Goal: Complete application form

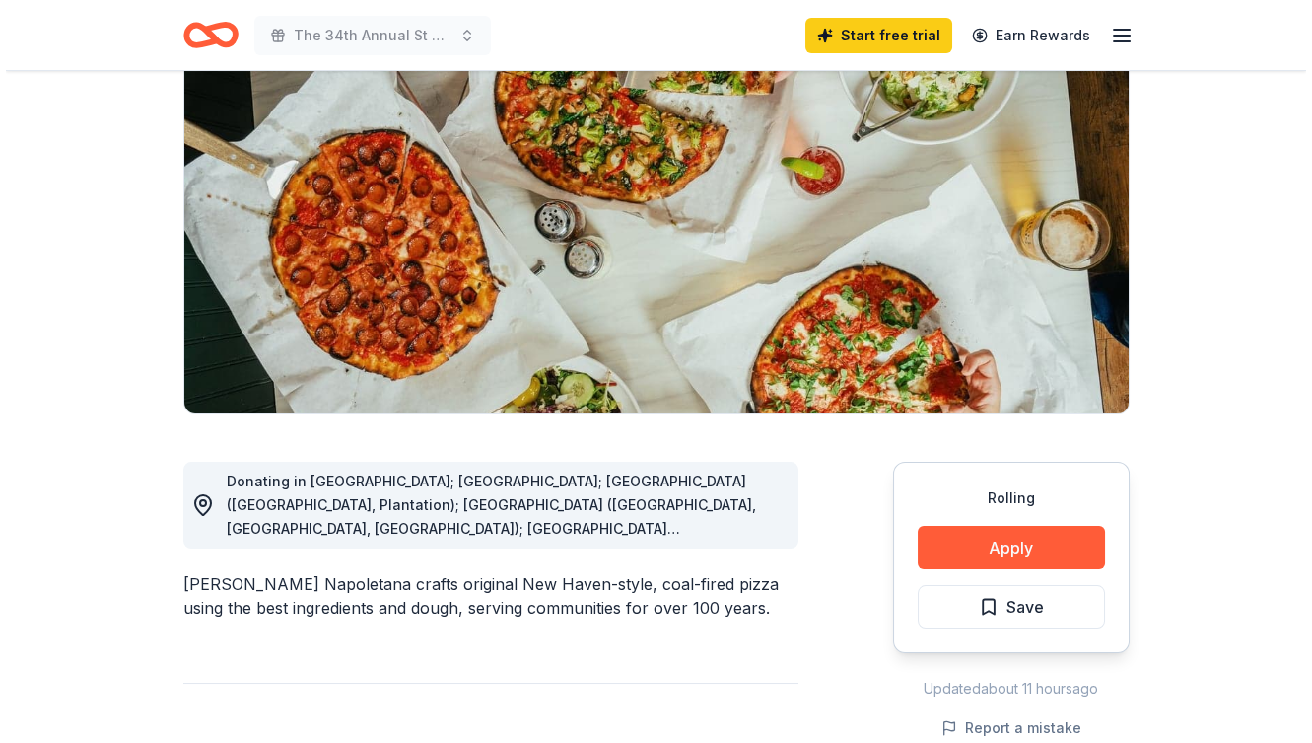
scroll to position [192, 0]
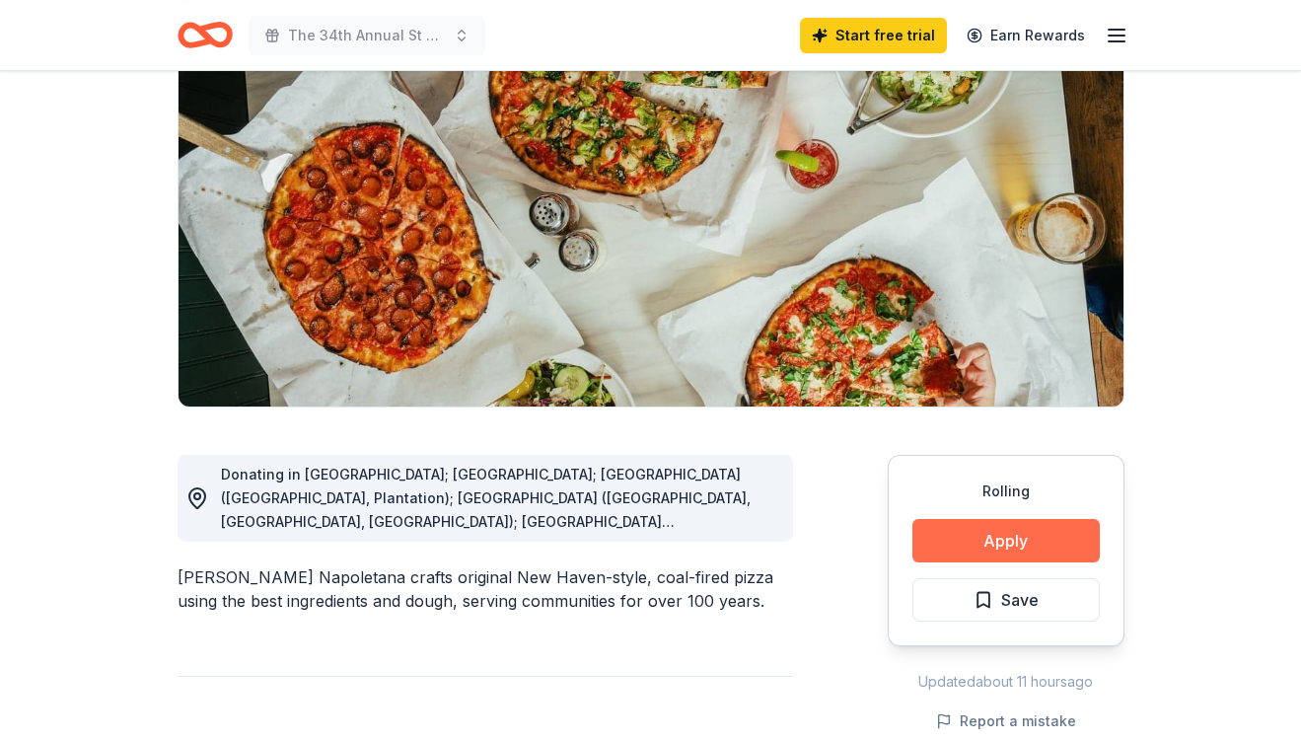
click at [1024, 537] on button "Apply" at bounding box center [1005, 540] width 187 height 43
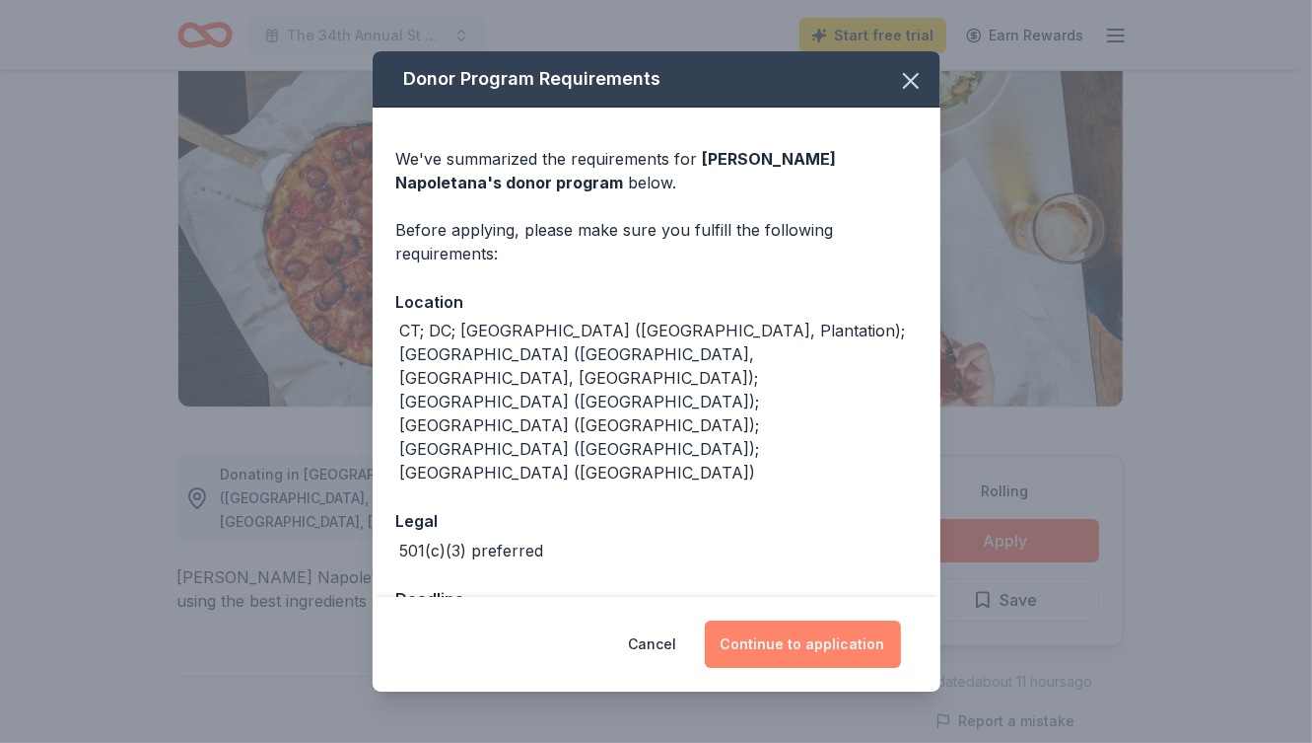
click at [793, 644] on button "Continue to application" at bounding box center [803, 643] width 196 height 47
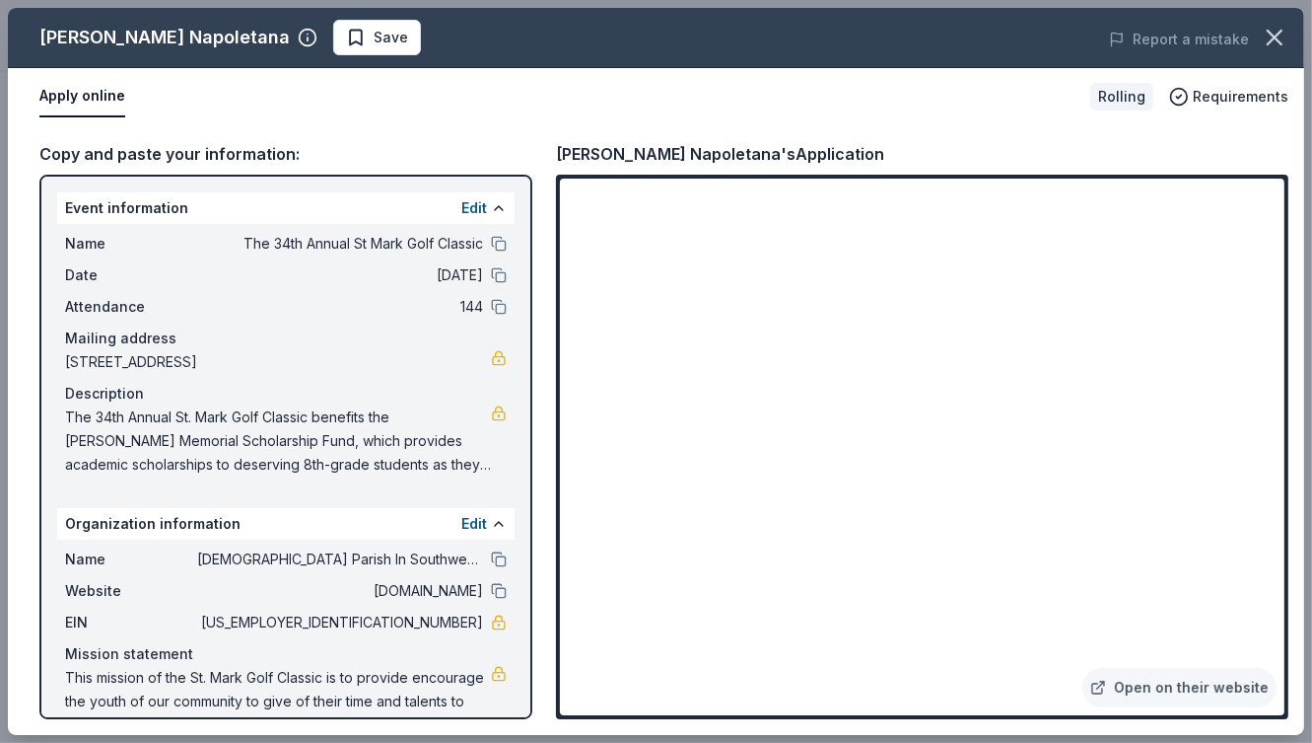
scroll to position [41, 0]
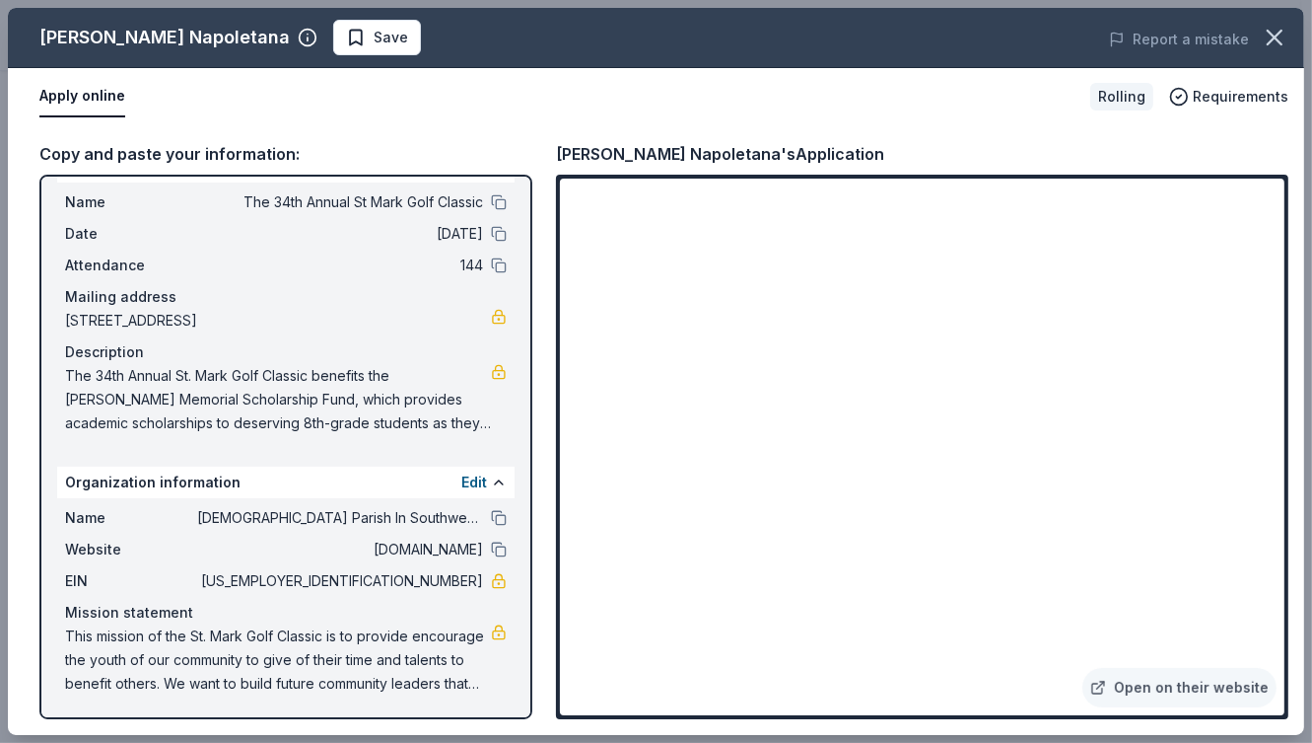
drag, startPoint x: 61, startPoint y: 632, endPoint x: 243, endPoint y: 653, distance: 182.6
click at [243, 653] on div "Name [DEMOGRAPHIC_DATA] In Southwest Ranches Inc Website [DOMAIN_NAME] EIN [US_…" at bounding box center [286, 600] width 458 height 205
click at [66, 371] on span "The 34th Annual St. Mark Golf Classic benefits the [PERSON_NAME] Memorial Schol…" at bounding box center [278, 399] width 426 height 71
drag, startPoint x: 66, startPoint y: 372, endPoint x: 219, endPoint y: 403, distance: 156.1
click at [219, 403] on span "The 34th Annual St. Mark Golf Classic benefits the [PERSON_NAME] Memorial Schol…" at bounding box center [278, 399] width 426 height 71
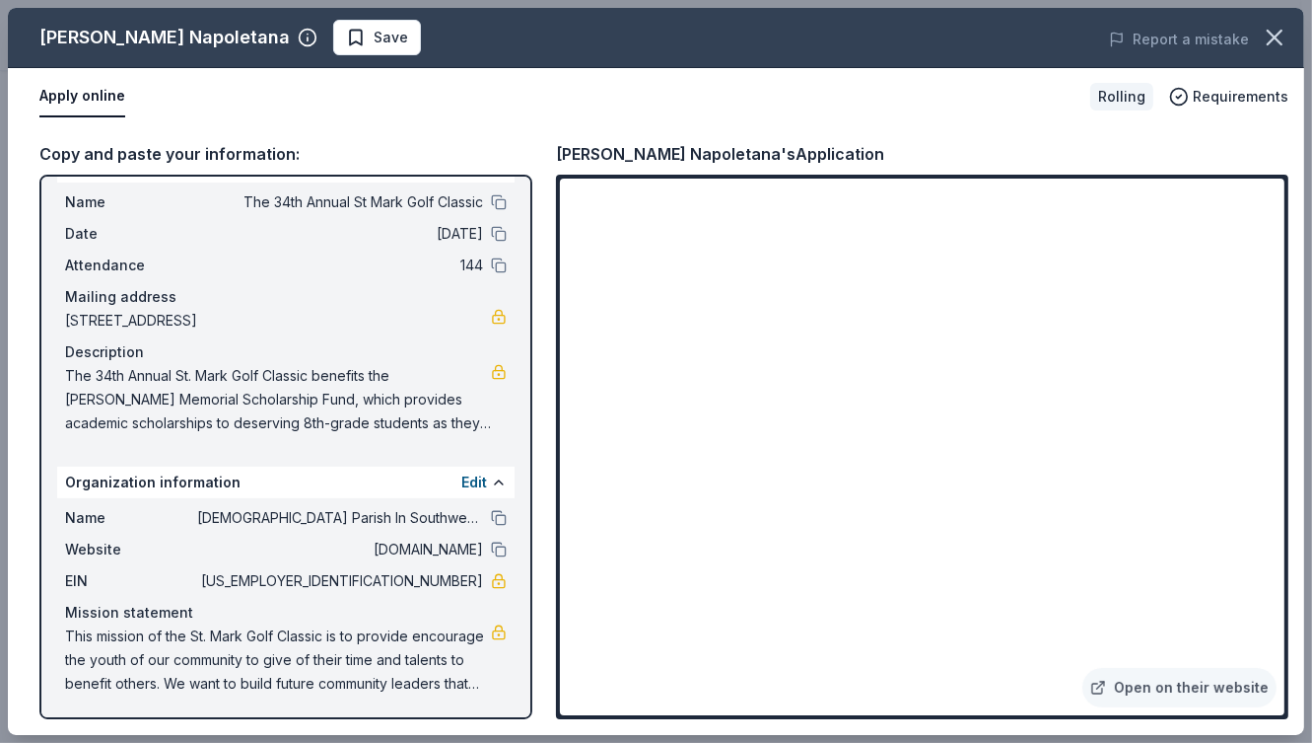
click at [445, 389] on span "The 34th Annual St. Mark Golf Classic benefits the [PERSON_NAME] Memorial Schol…" at bounding box center [278, 399] width 426 height 71
click at [357, 376] on span "The 34th Annual St. Mark Golf Classic benefits the [PERSON_NAME] Memorial Schol…" at bounding box center [278, 399] width 426 height 71
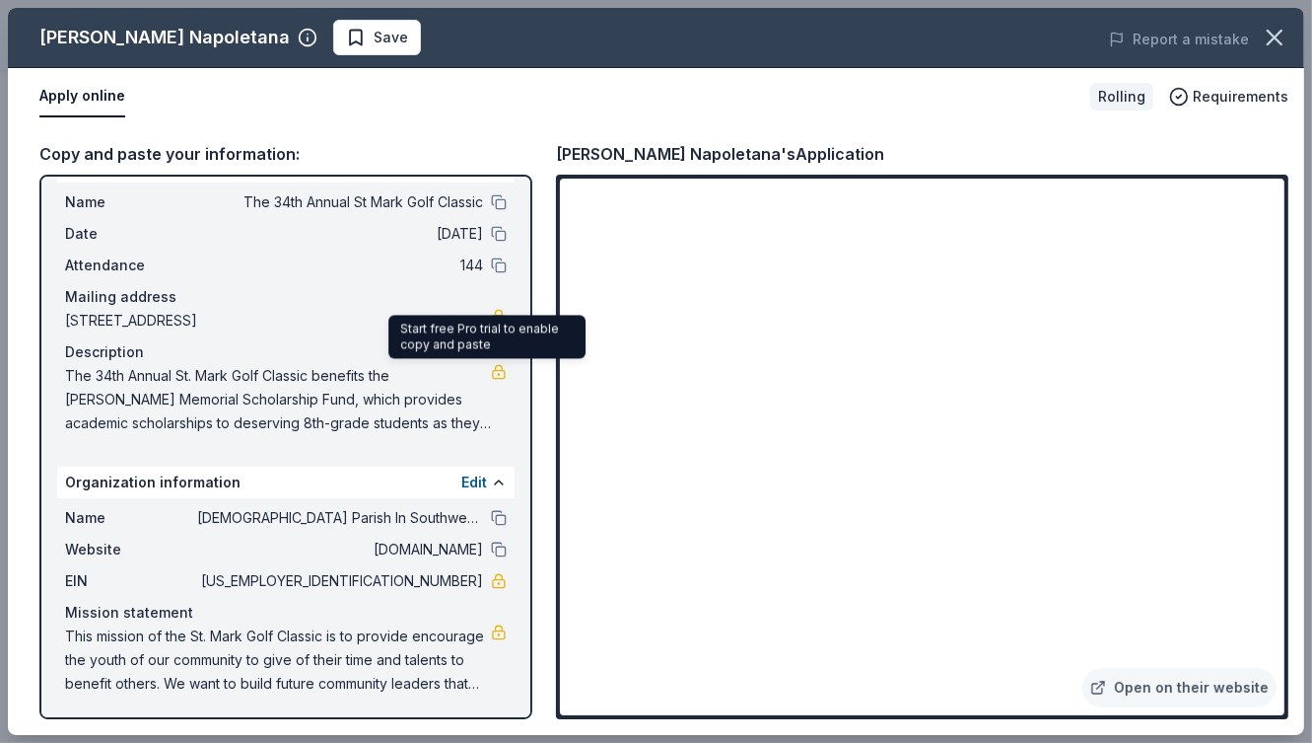
click at [491, 364] on link at bounding box center [499, 372] width 16 height 16
